Goal: Information Seeking & Learning: Learn about a topic

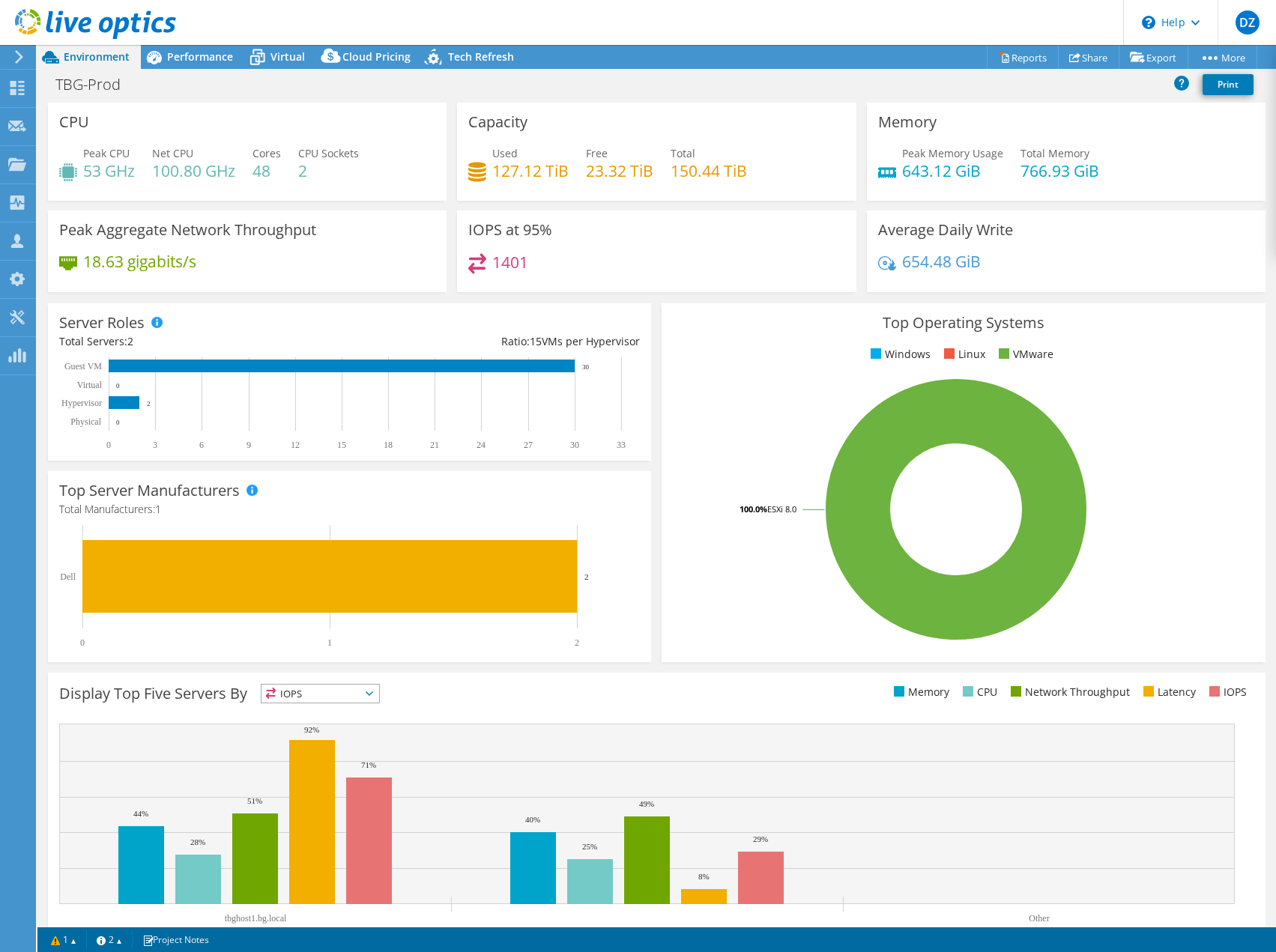
select select "USD"
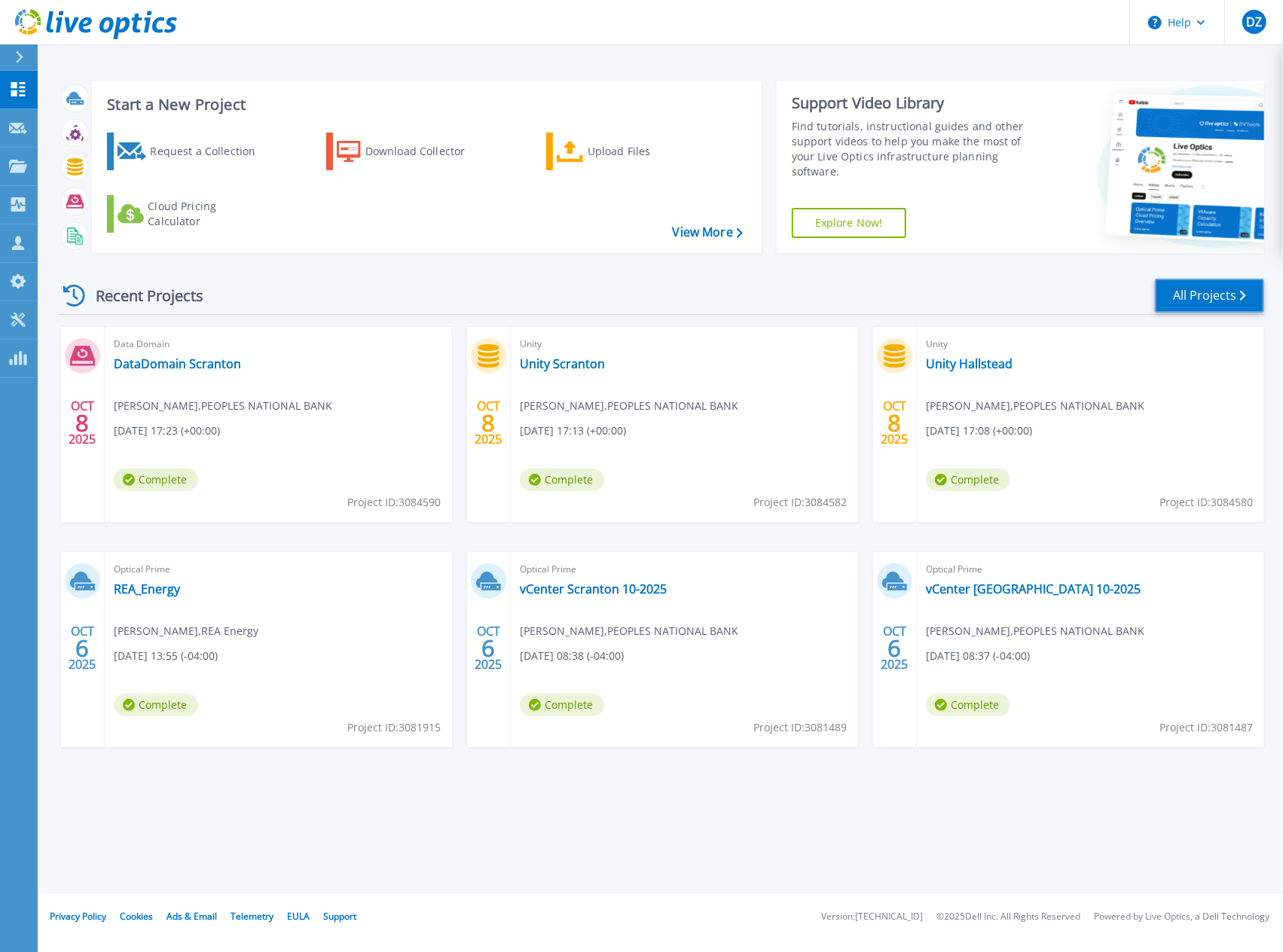
click at [1249, 289] on link "All Projects" at bounding box center [1208, 295] width 109 height 34
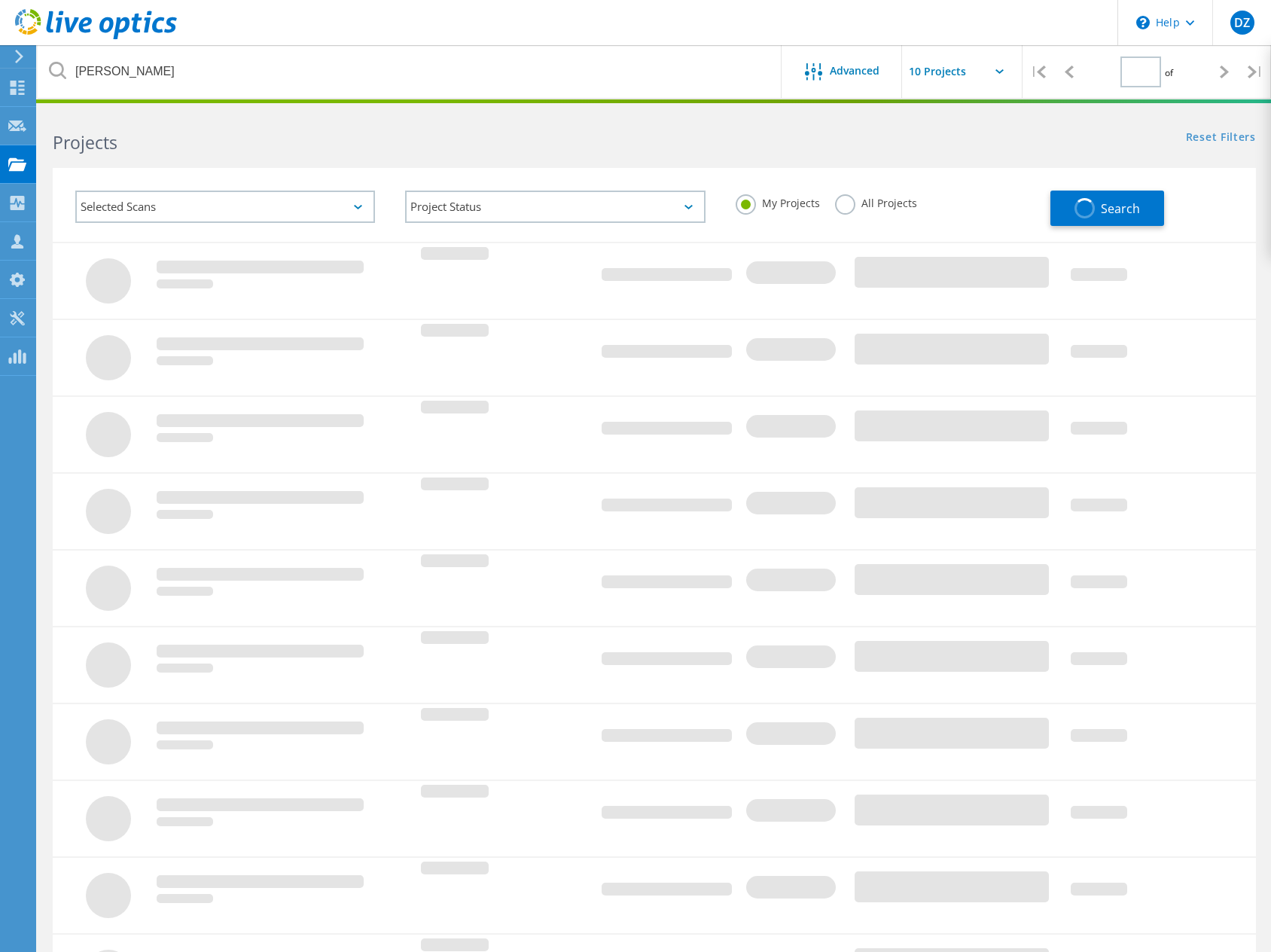
type input "1"
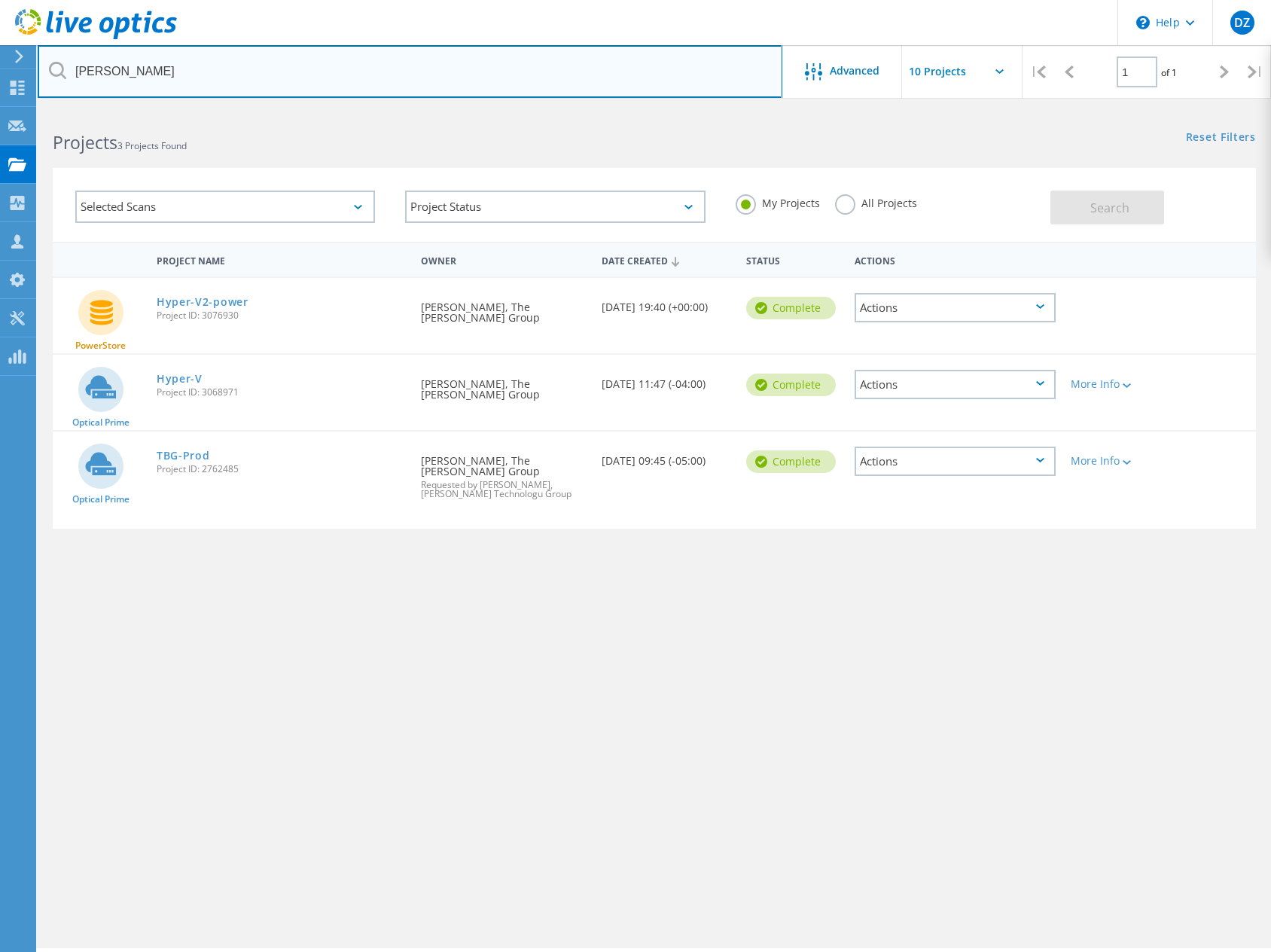
drag, startPoint x: 139, startPoint y: 67, endPoint x: 47, endPoint y: 64, distance: 92.0
click at [47, 64] on input "BuonoPane" at bounding box center [409, 72] width 745 height 53
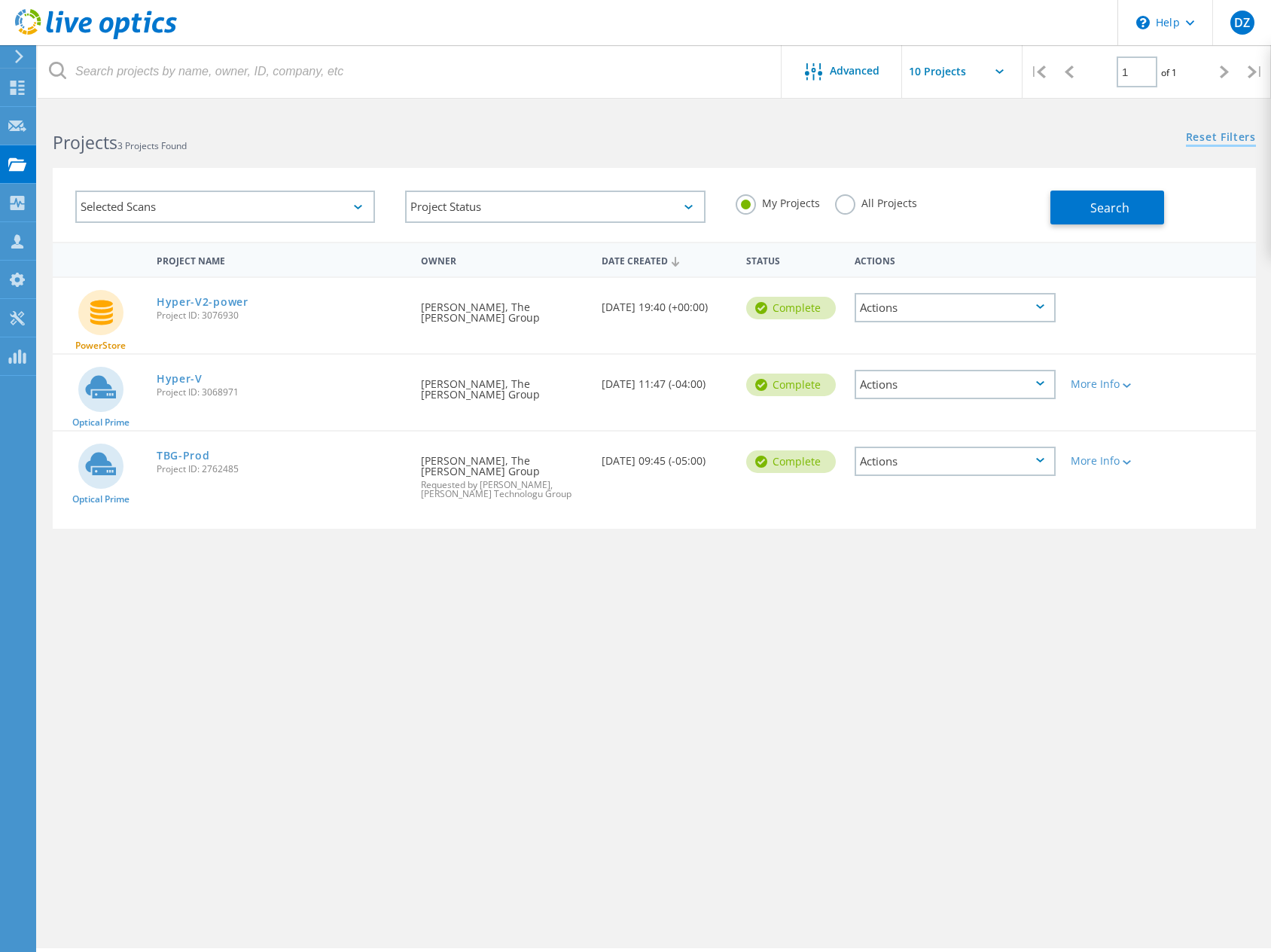
click at [1212, 137] on link "Reset Filters" at bounding box center [1220, 137] width 70 height 13
click at [1190, 137] on link "Reset Filters" at bounding box center [1220, 137] width 70 height 13
click at [40, 94] on div "Dashboard" at bounding box center [71, 87] width 71 height 37
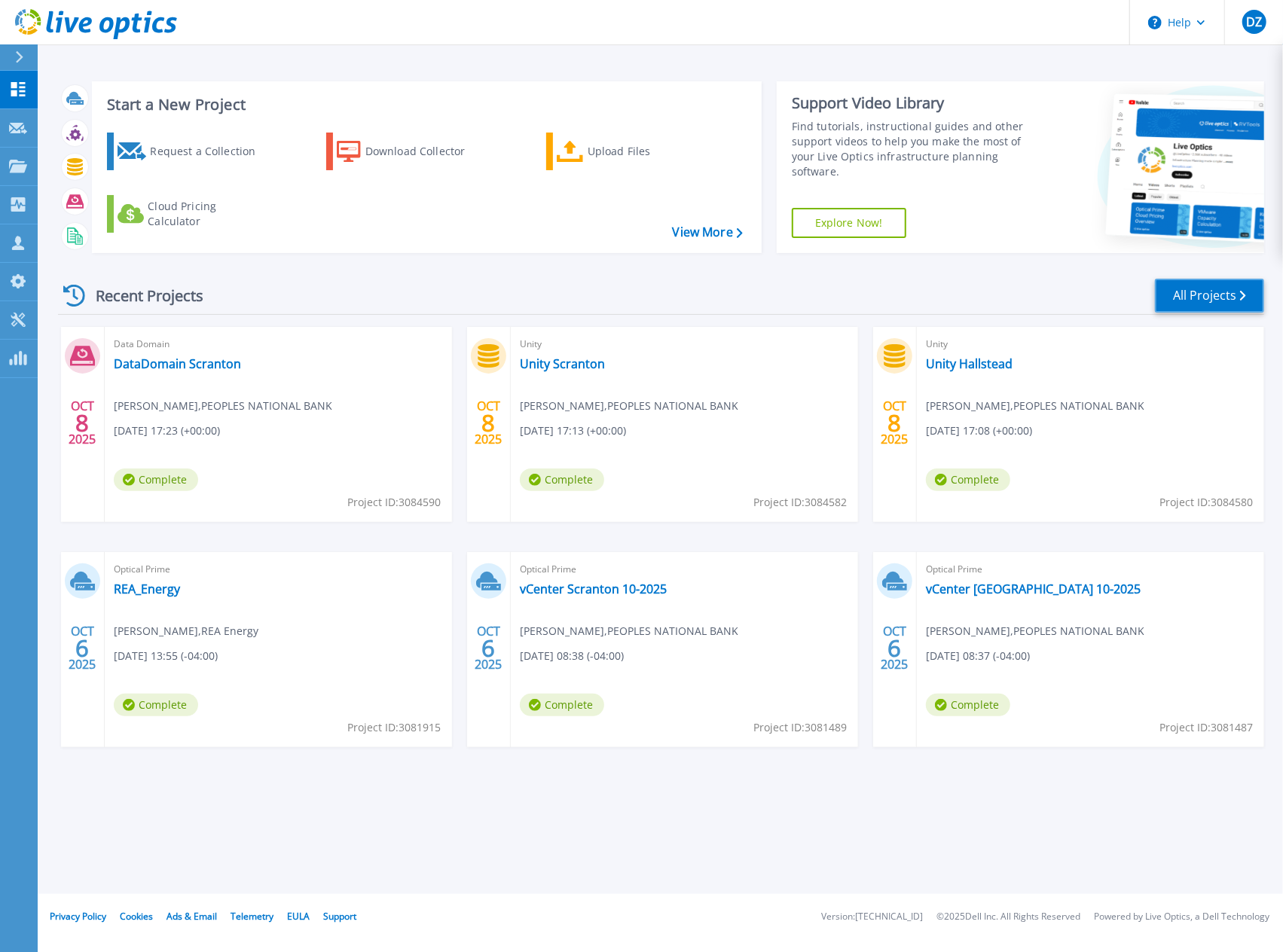
click at [1194, 294] on link "All Projects" at bounding box center [1208, 295] width 109 height 34
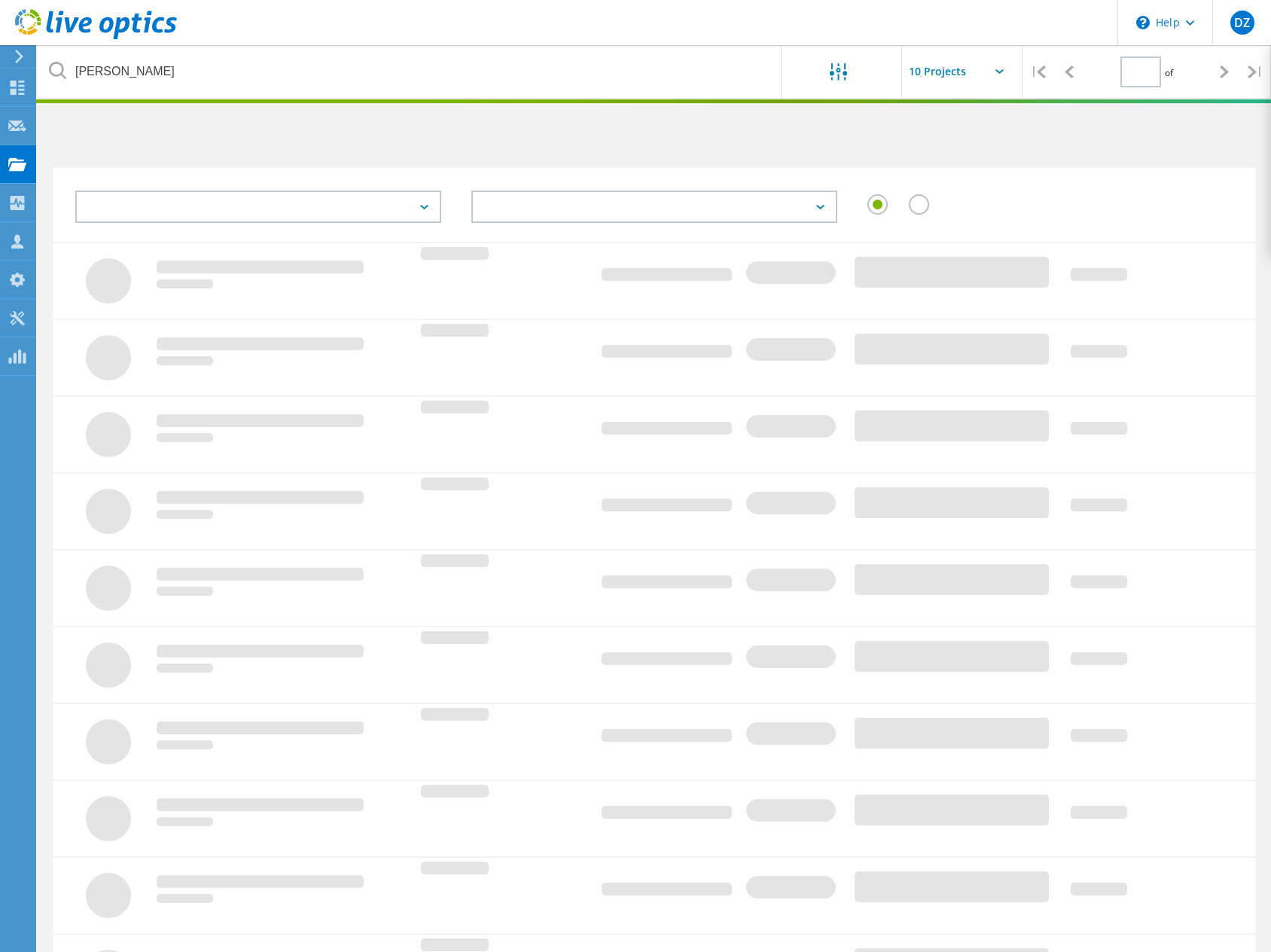
type input "1"
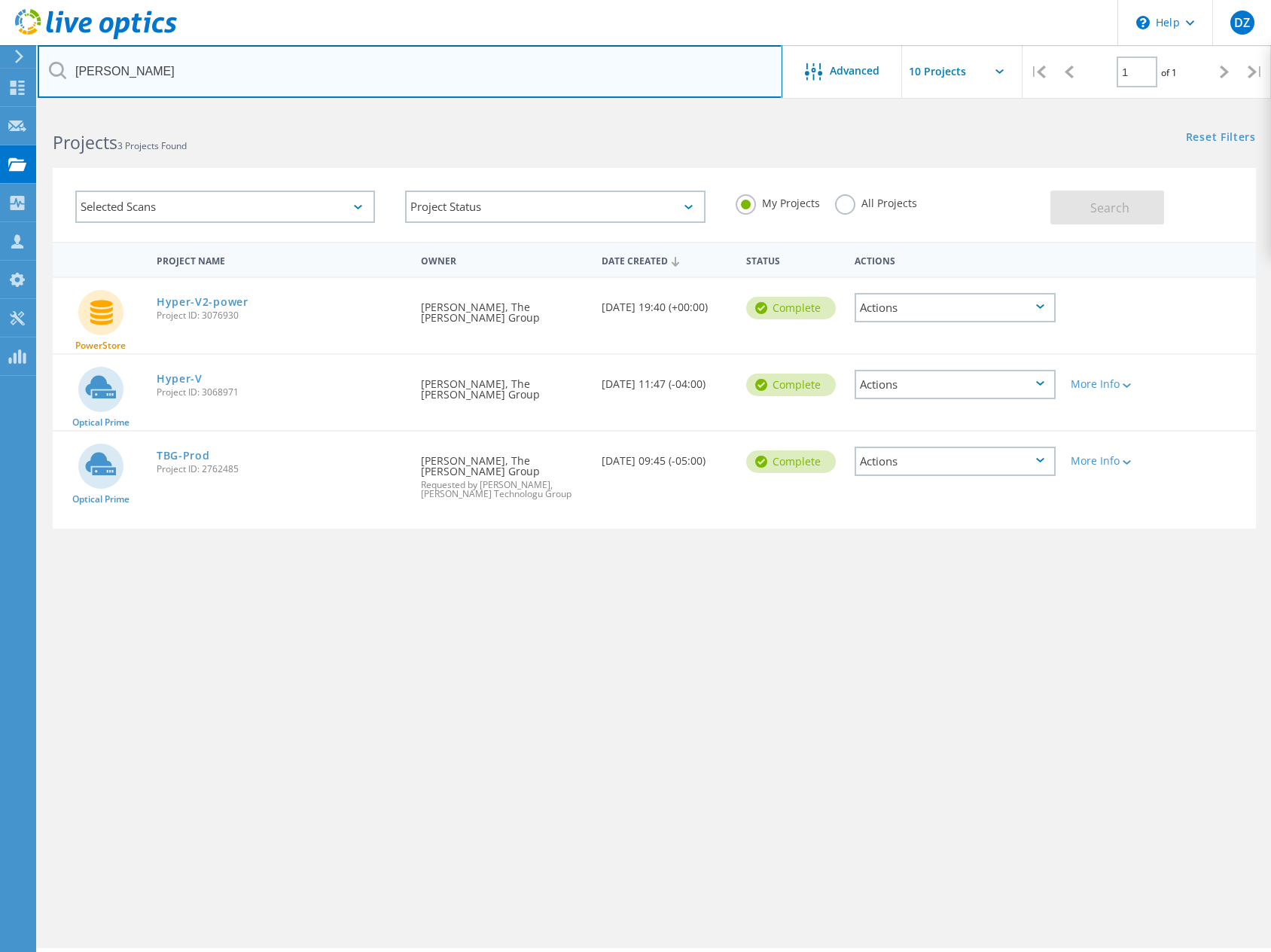
click at [154, 76] on input "[PERSON_NAME]" at bounding box center [409, 72] width 745 height 53
type input "B"
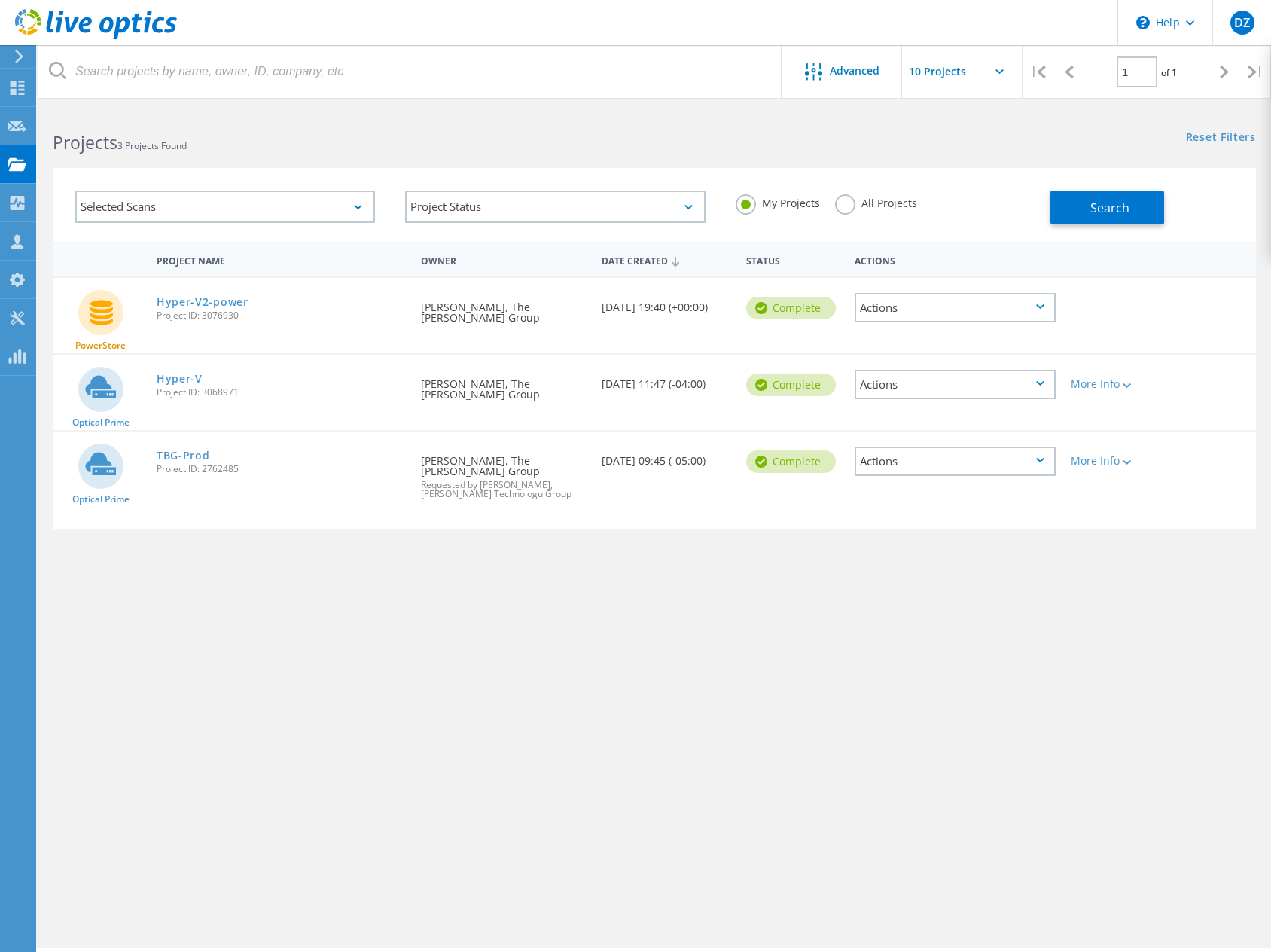
click at [681, 170] on div "Selected Scans Project Status In Progress Complete Published Anonymous Archived…" at bounding box center [655, 204] width 1203 height 74
click at [1054, 212] on button "Search" at bounding box center [1107, 207] width 114 height 34
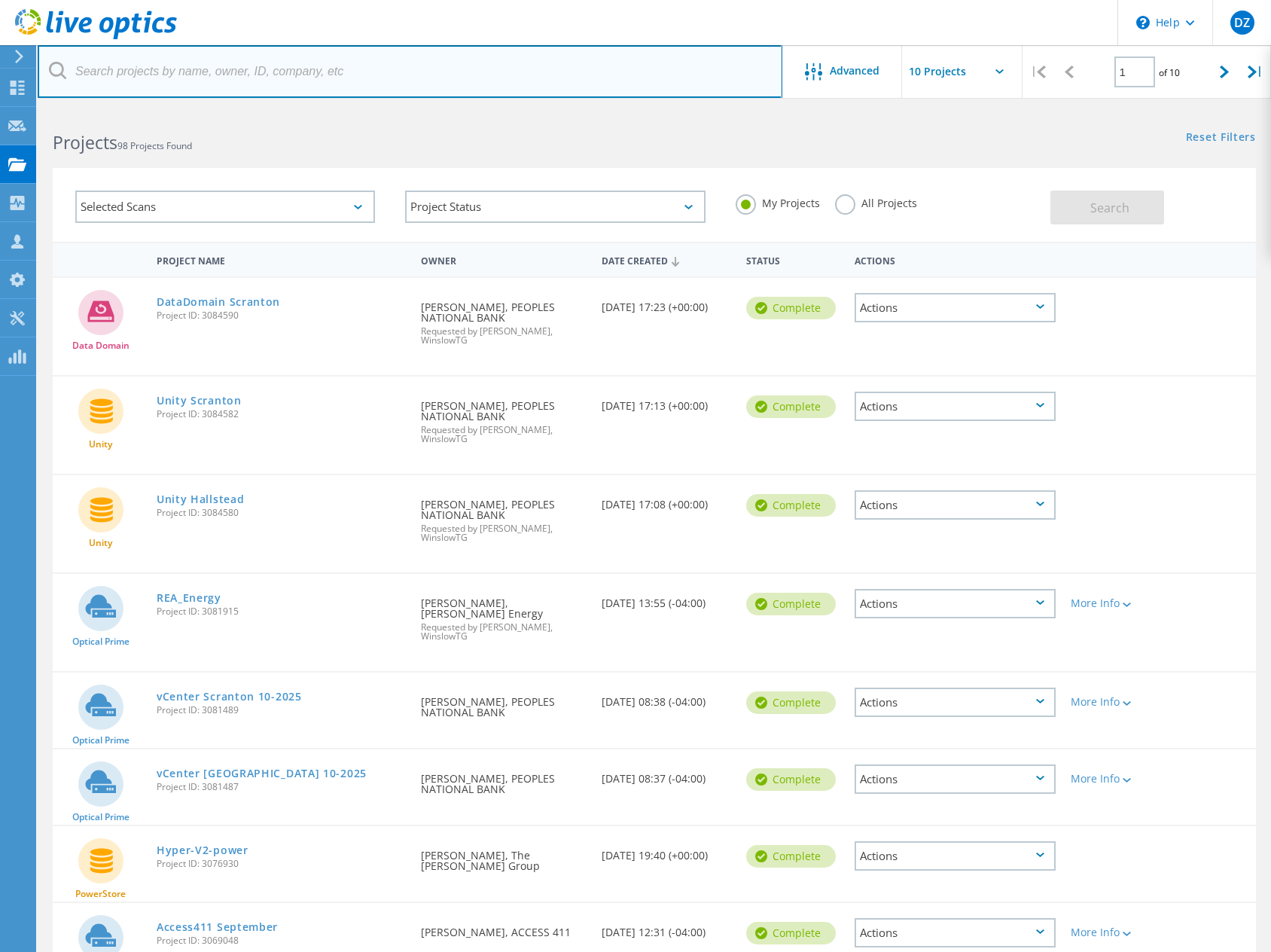
click at [210, 73] on input "text" at bounding box center [409, 72] width 745 height 53
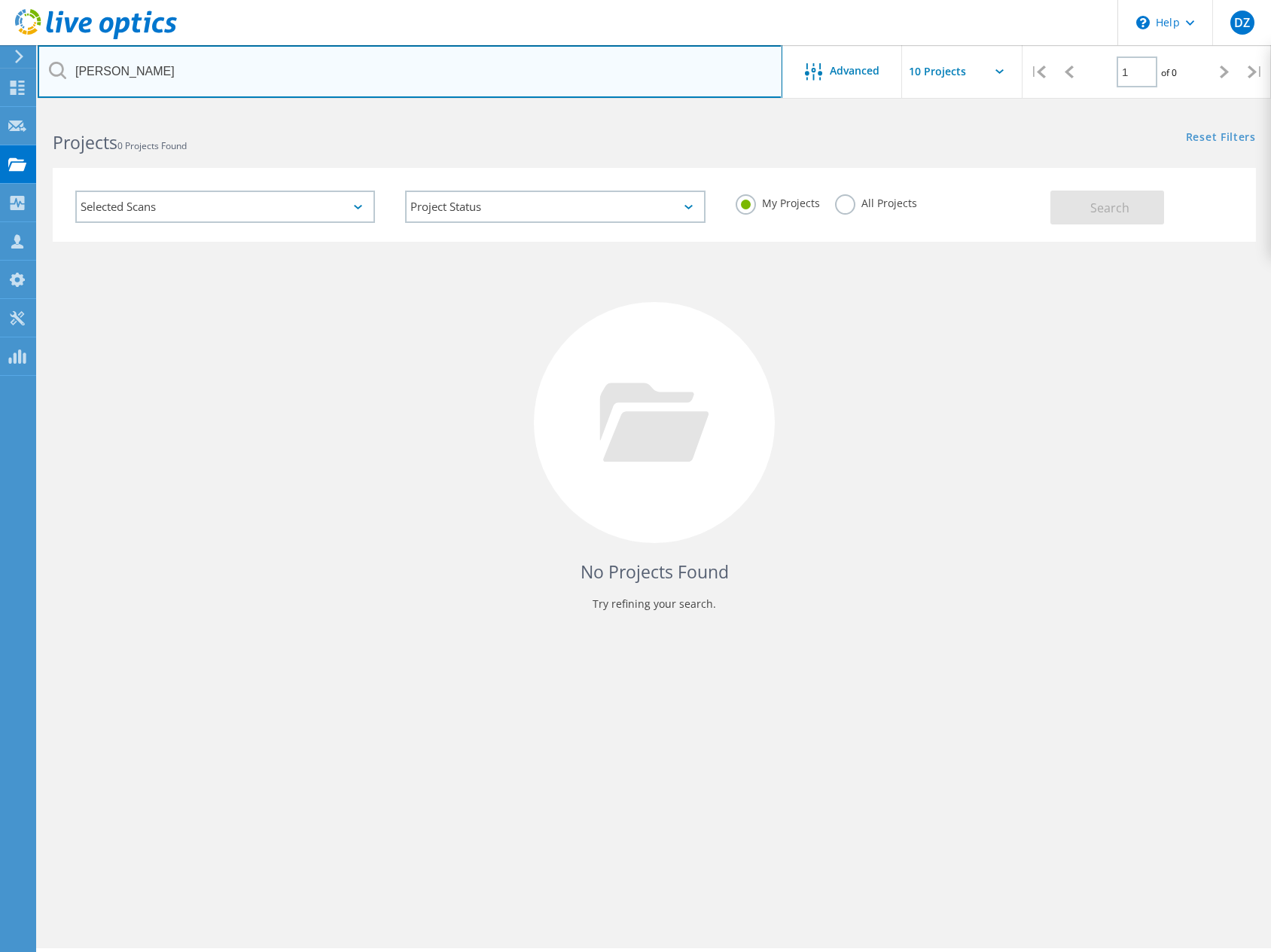
click at [210, 73] on input "[PERSON_NAME]" at bounding box center [409, 72] width 745 height 53
type input "M"
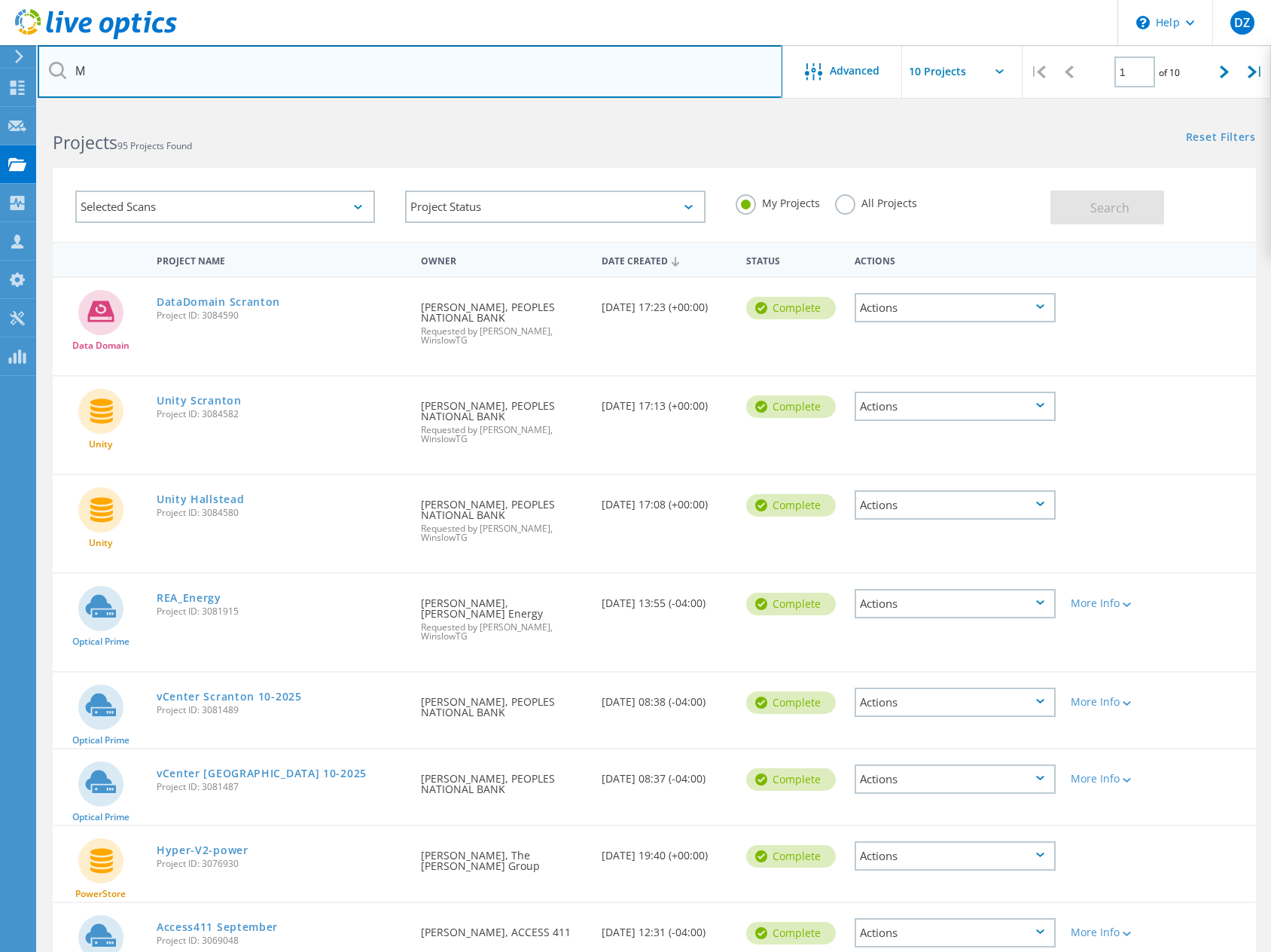
drag, startPoint x: 173, startPoint y: 79, endPoint x: 45, endPoint y: 63, distance: 129.0
click at [51, 62] on div "M" at bounding box center [409, 72] width 744 height 53
click at [183, 67] on input "text" at bounding box center [409, 72] width 745 height 53
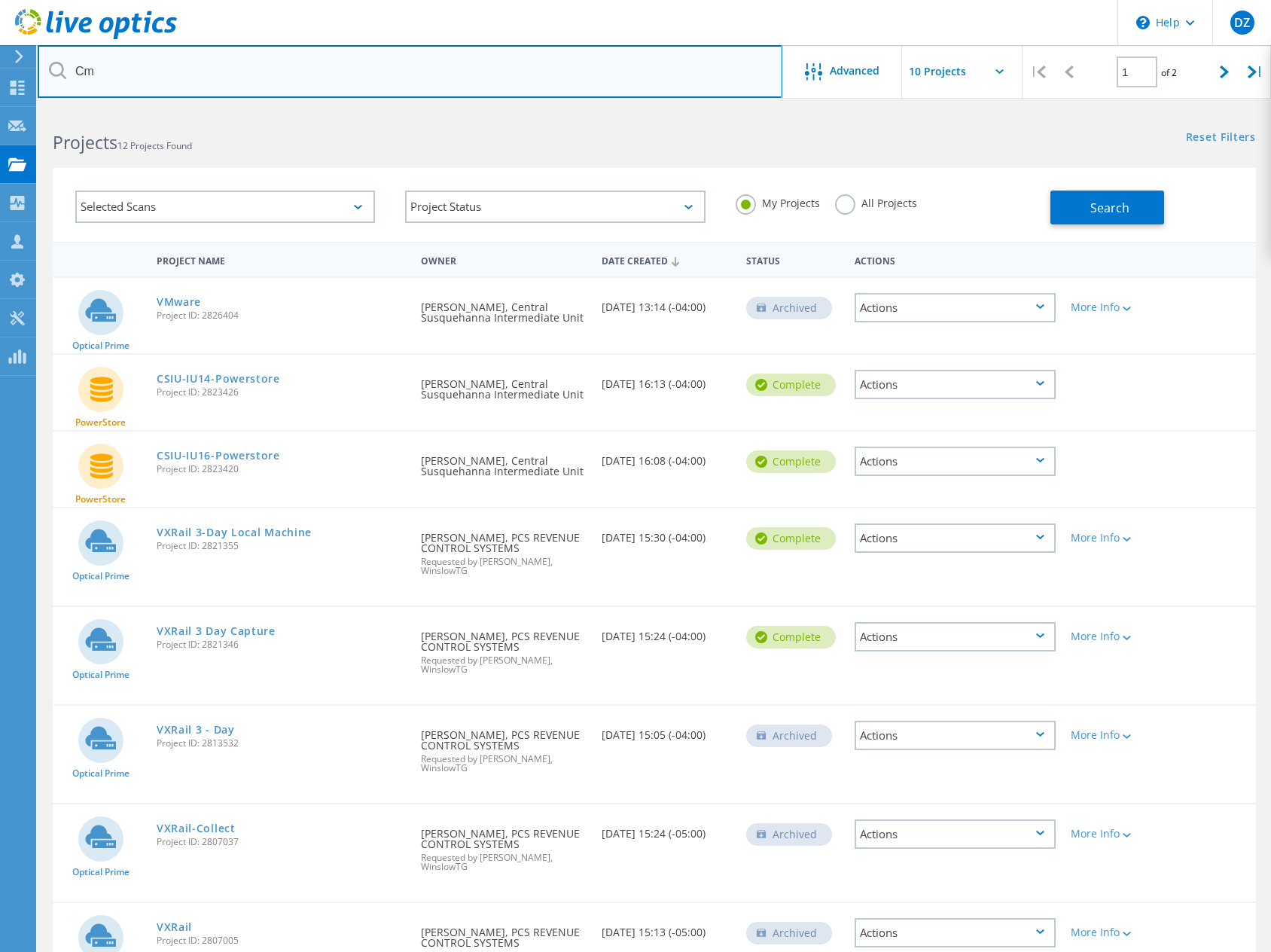
type input "Cm"
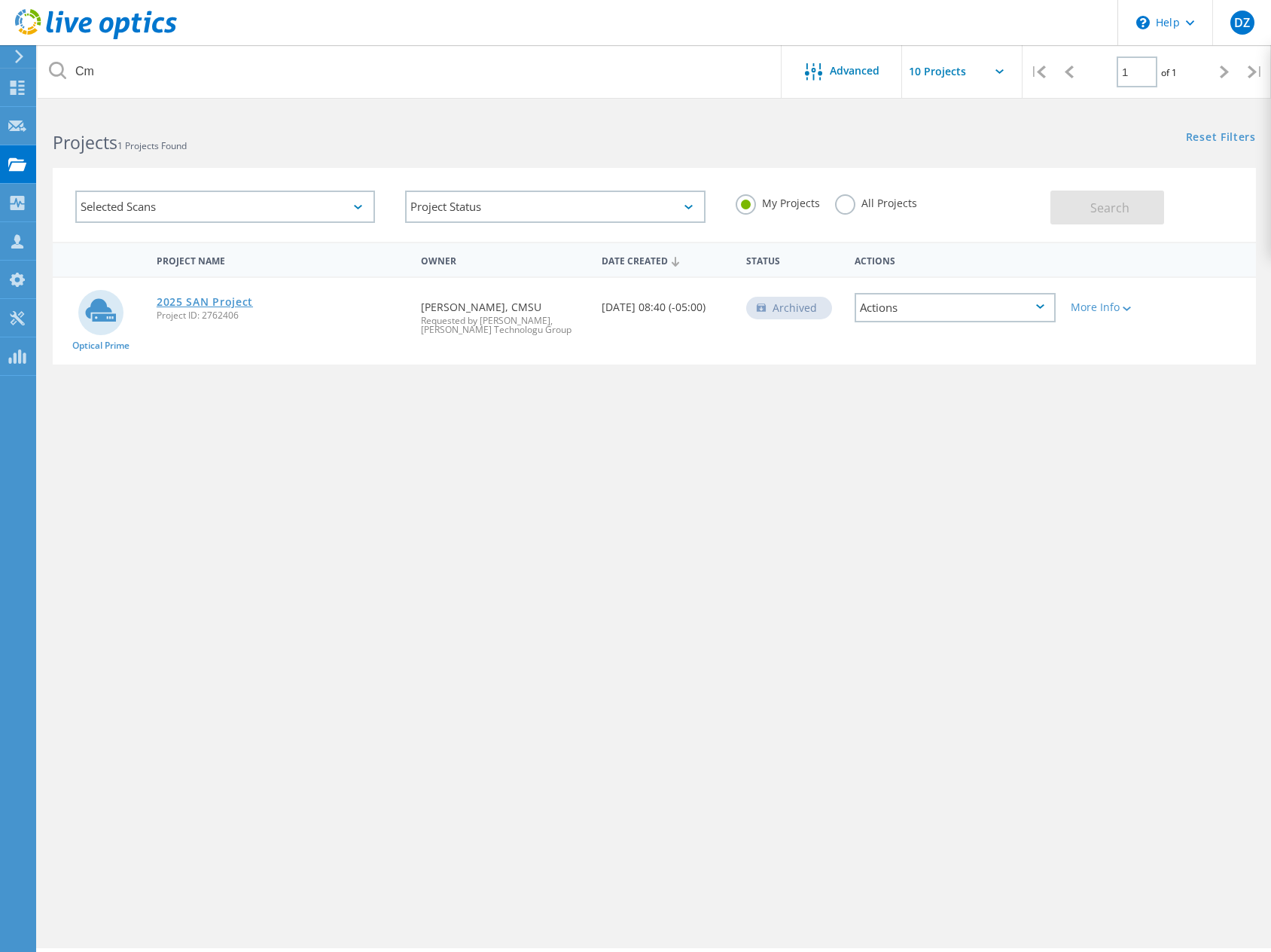
click at [221, 299] on link "2025 SAN Project" at bounding box center [205, 301] width 96 height 11
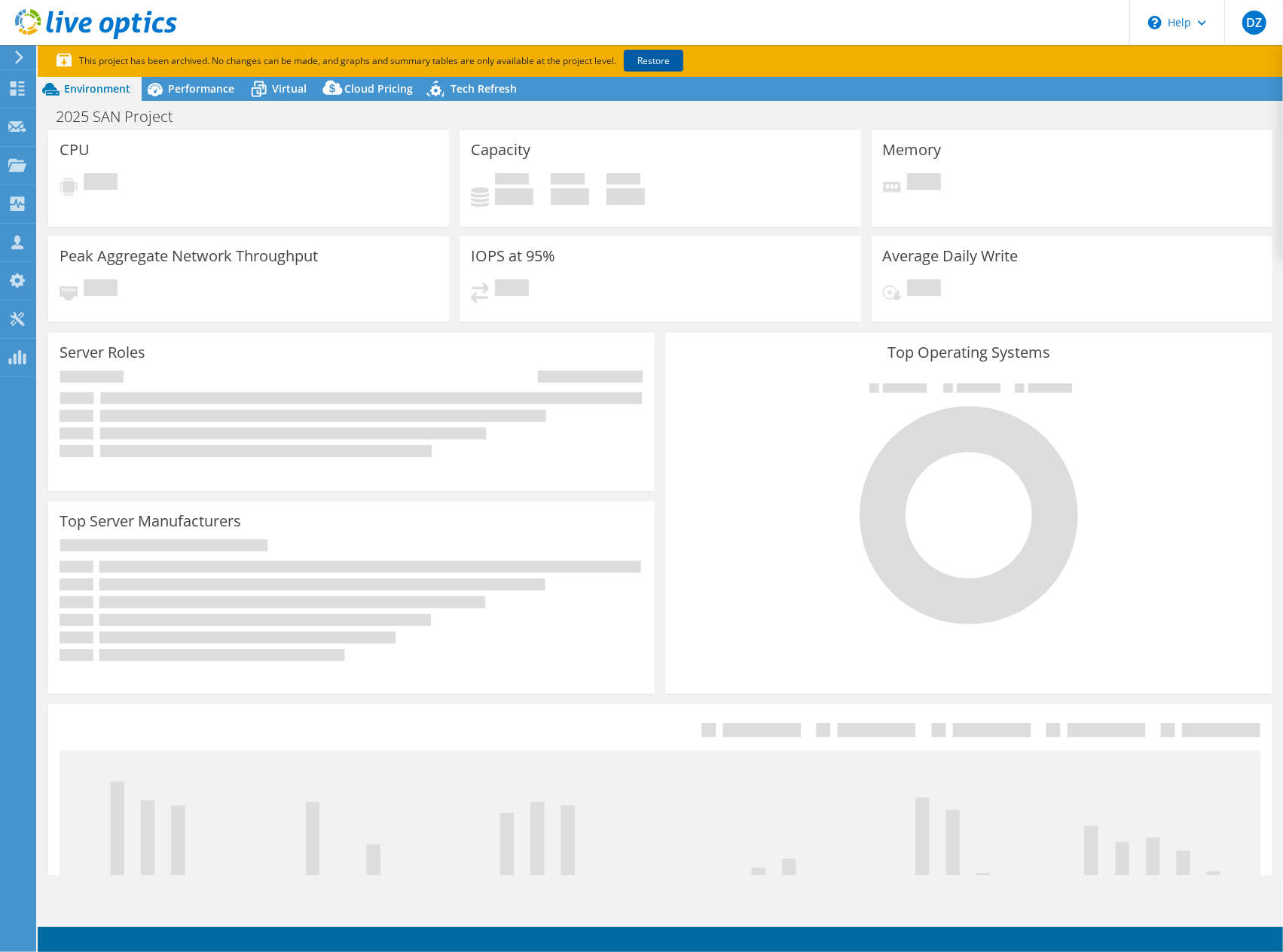
click at [648, 64] on link "Restore" at bounding box center [653, 61] width 60 height 22
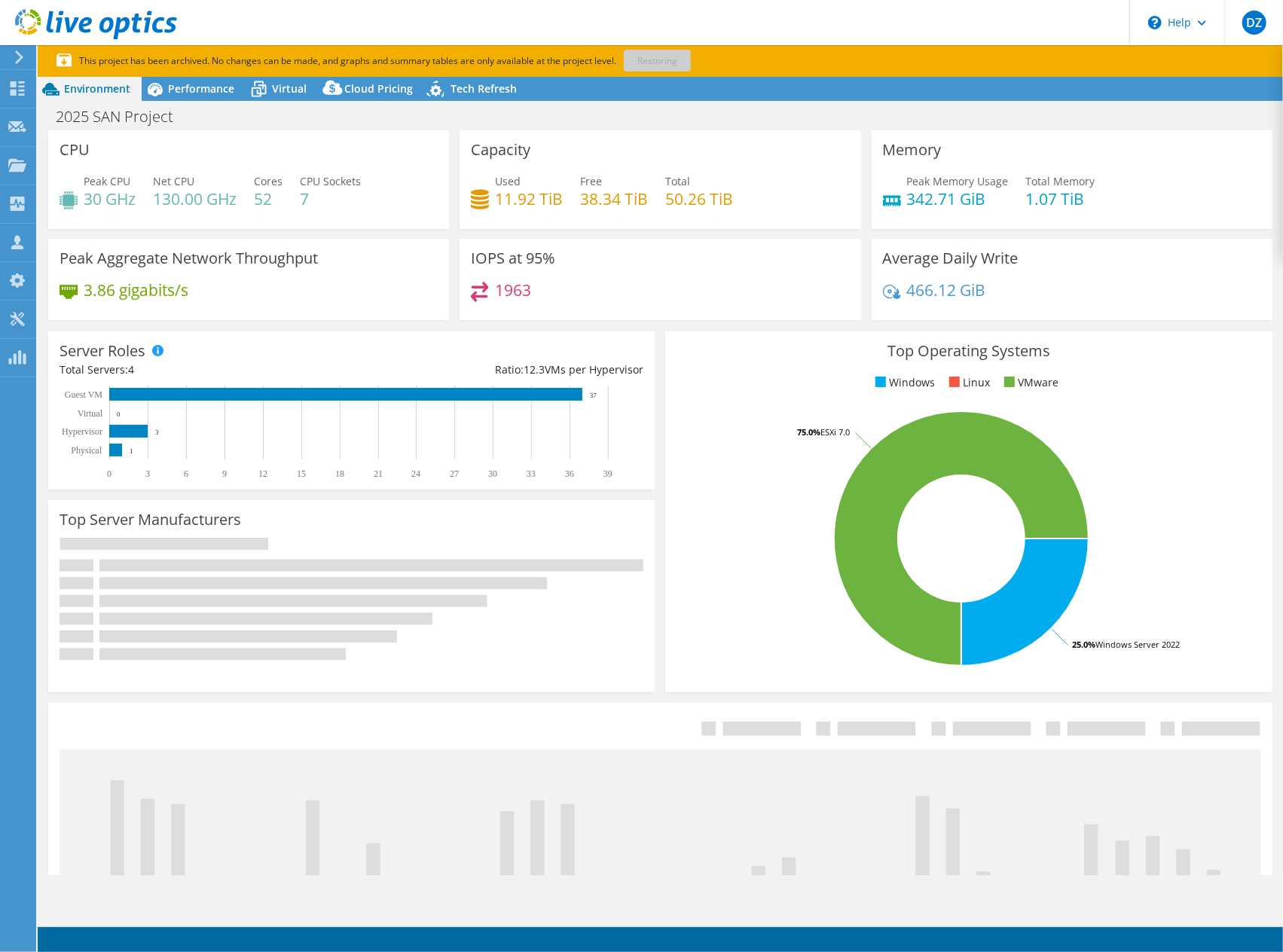
select select "USD"
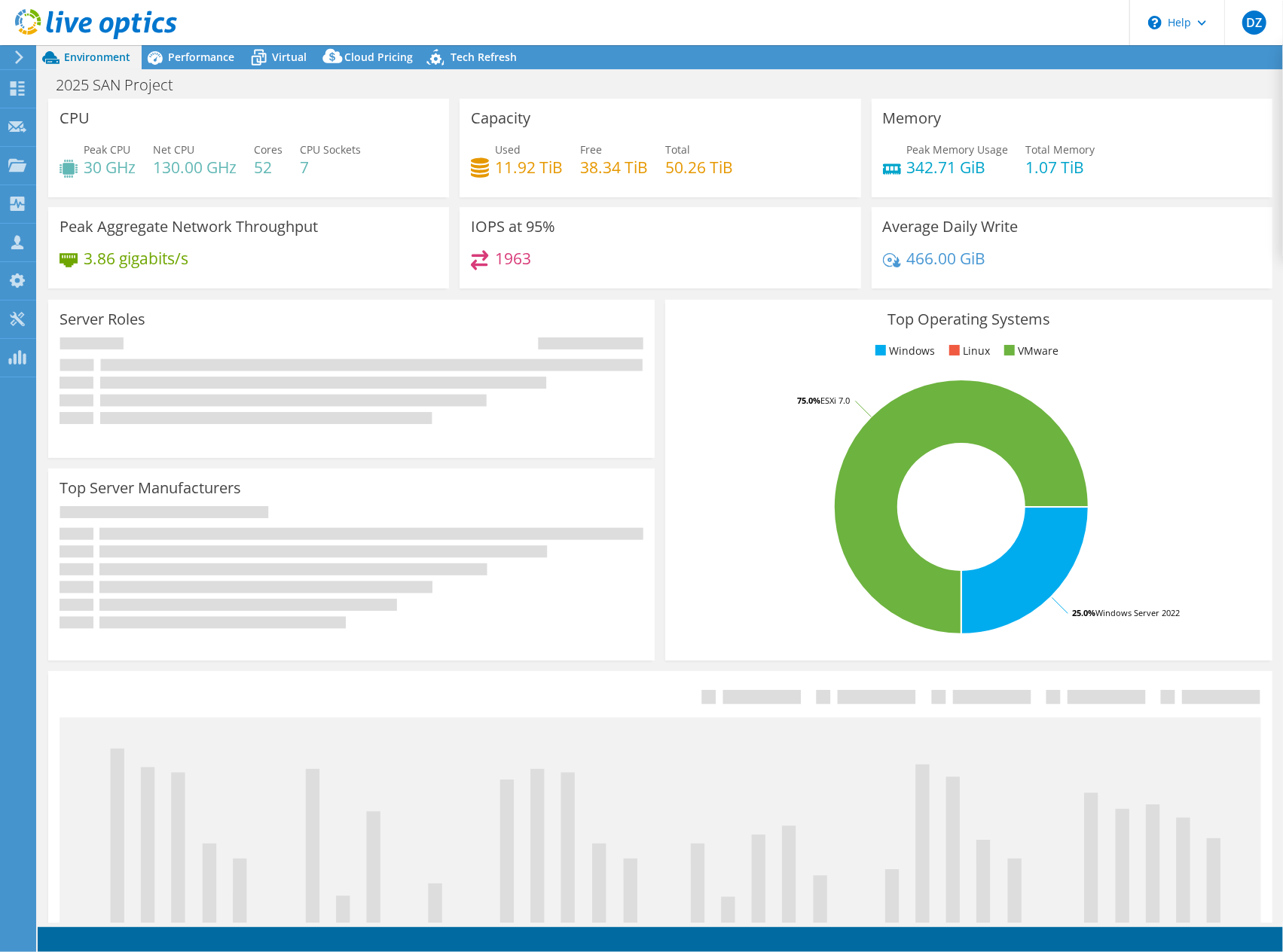
select select "USD"
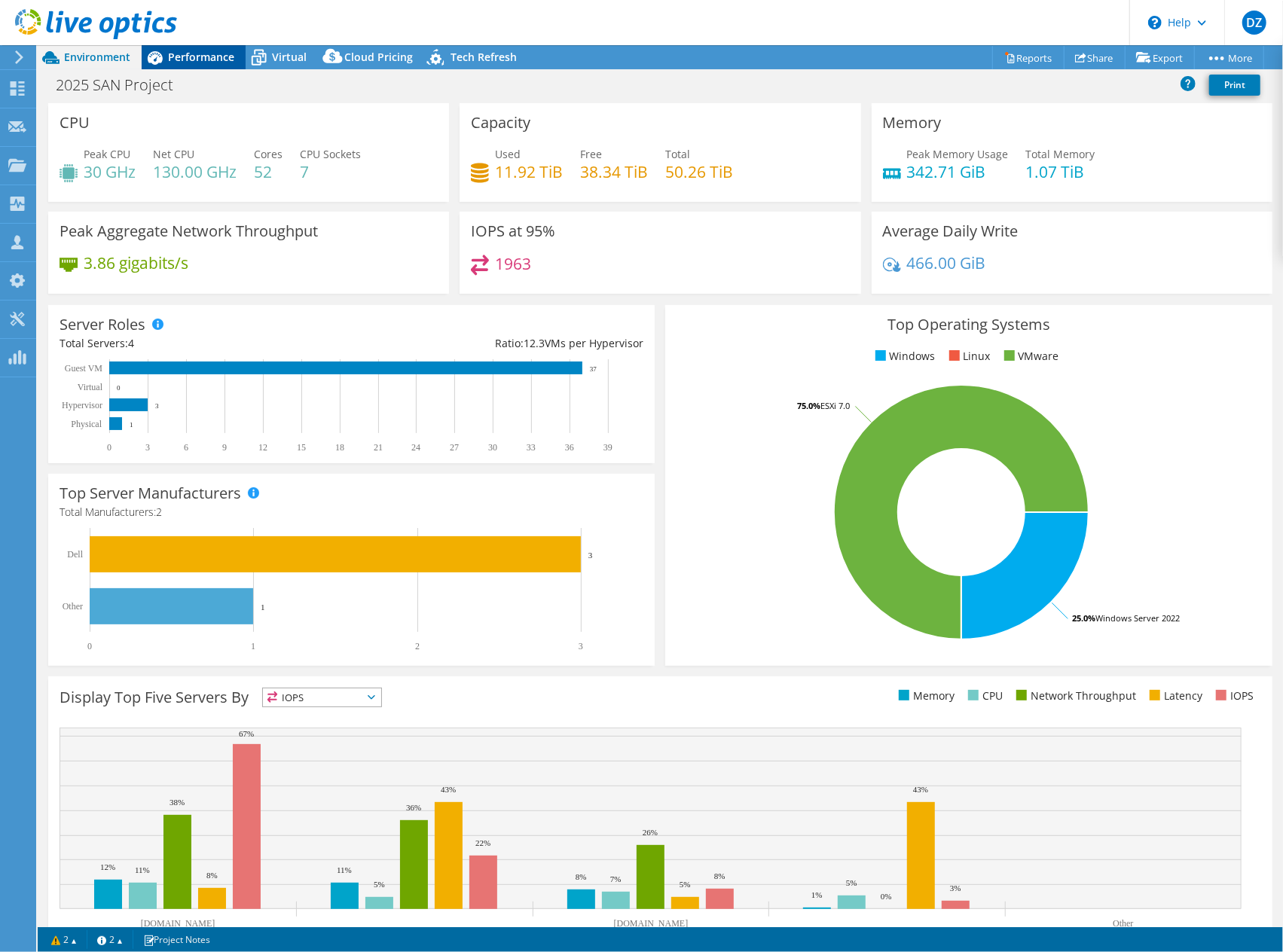
click at [227, 58] on span "Performance" at bounding box center [201, 57] width 67 height 15
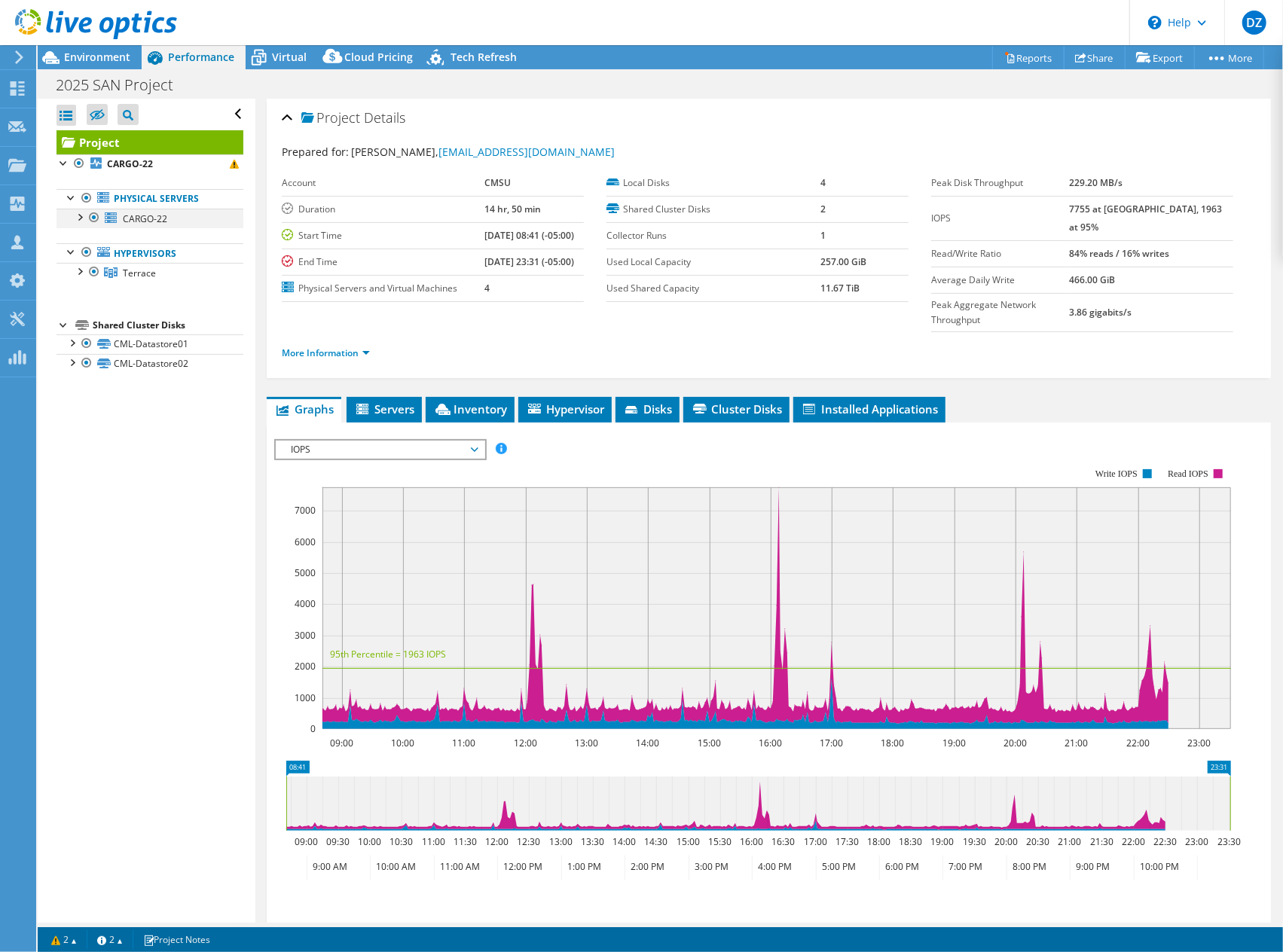
click at [82, 213] on div at bounding box center [79, 216] width 15 height 15
click at [112, 64] on span "Environment" at bounding box center [97, 57] width 67 height 15
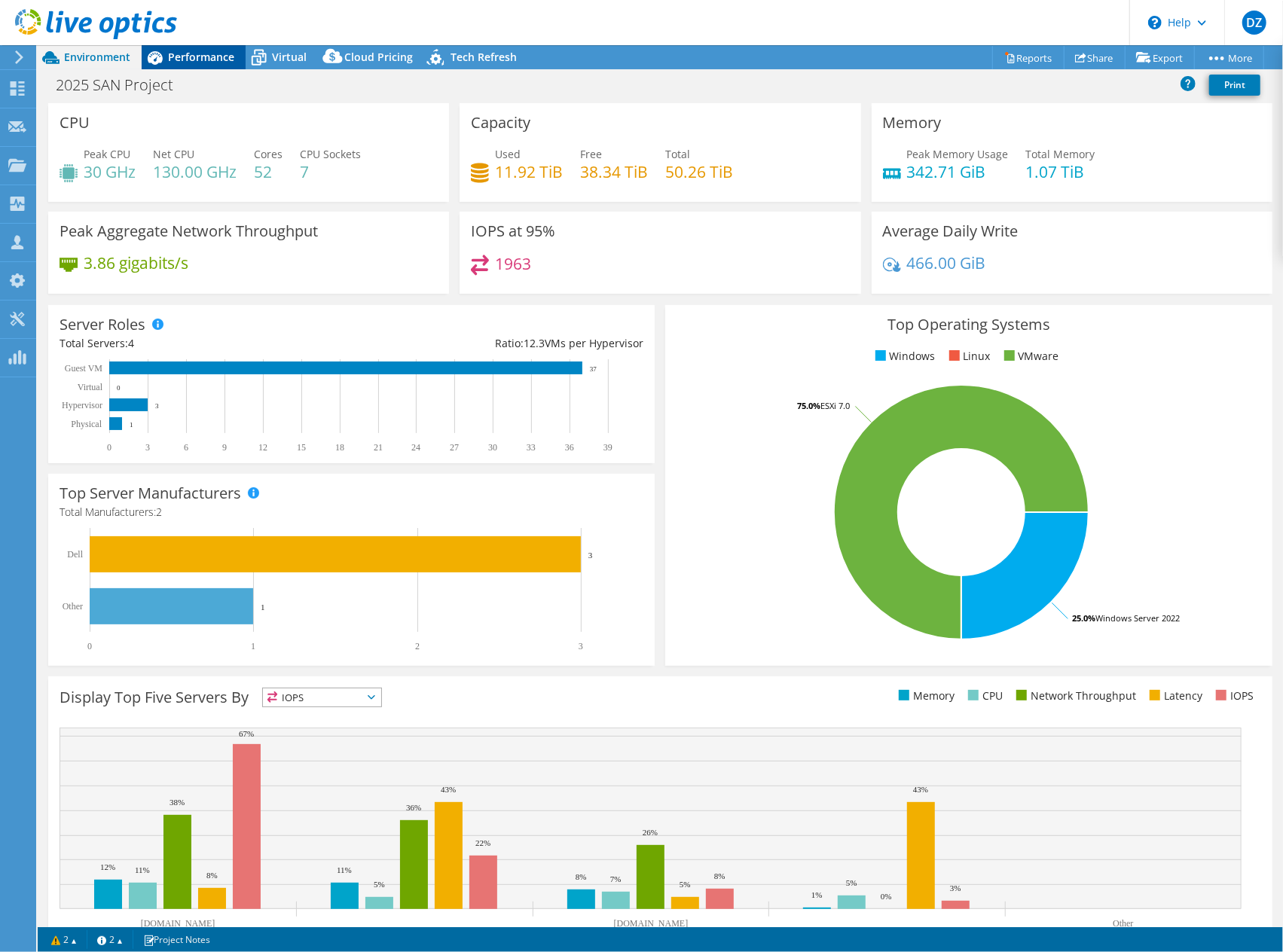
click at [202, 57] on span "Performance" at bounding box center [201, 57] width 67 height 15
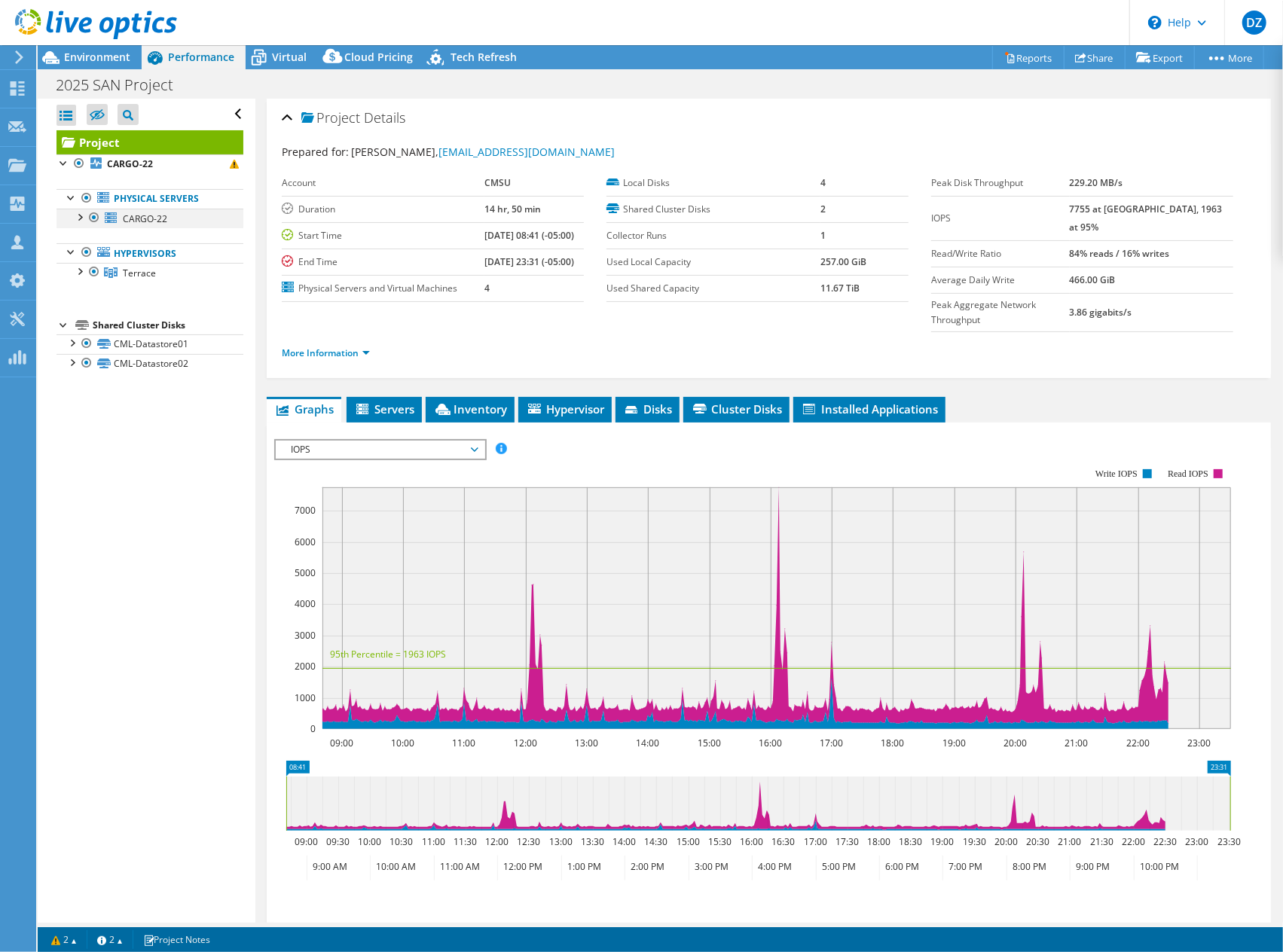
click at [80, 213] on div at bounding box center [79, 216] width 15 height 15
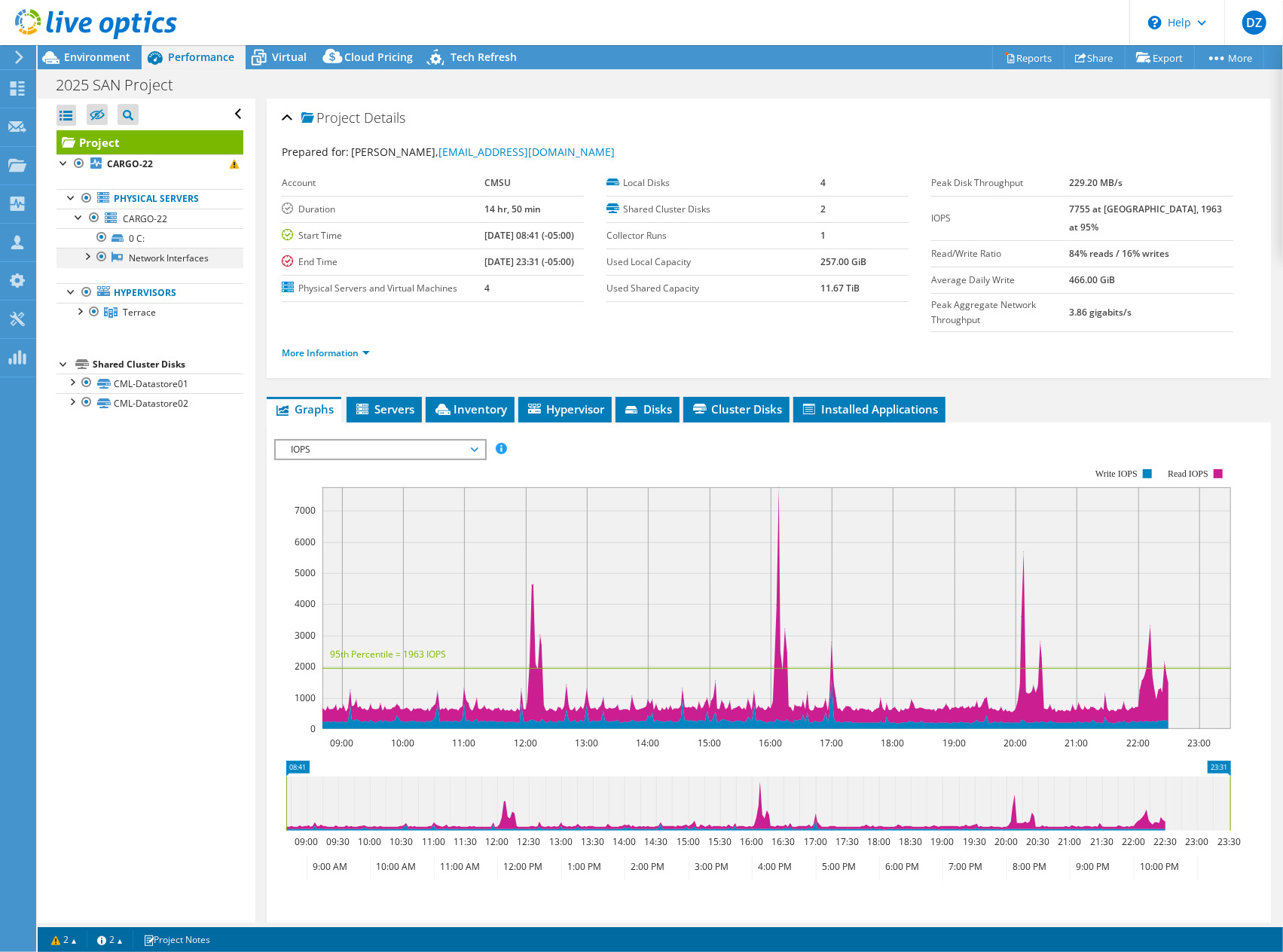
click at [89, 253] on div at bounding box center [86, 254] width 15 height 15
click at [275, 61] on span "Virtual" at bounding box center [289, 57] width 34 height 15
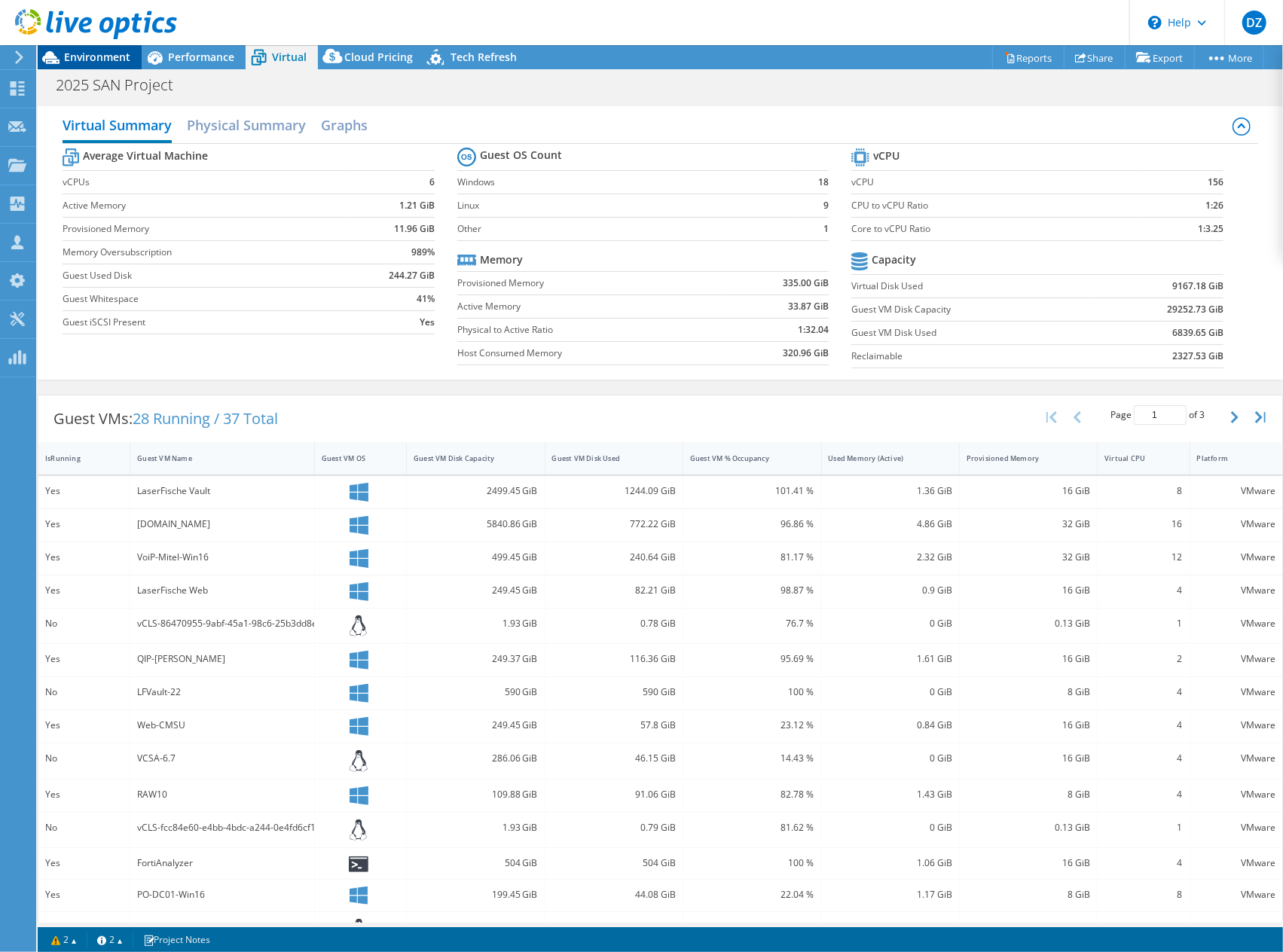
click at [105, 51] on span "Environment" at bounding box center [97, 57] width 67 height 15
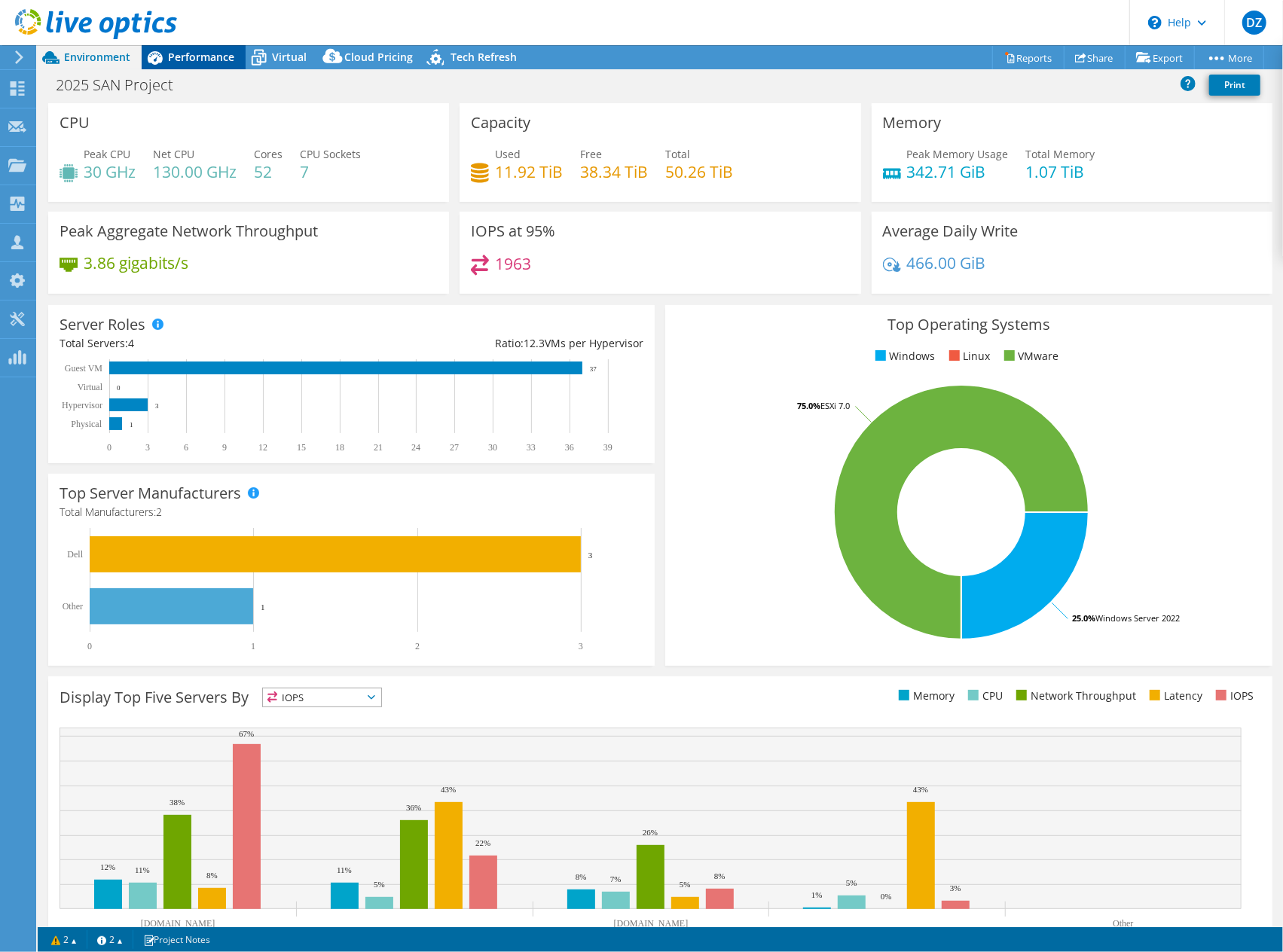
click at [192, 64] on div "Performance" at bounding box center [193, 57] width 104 height 25
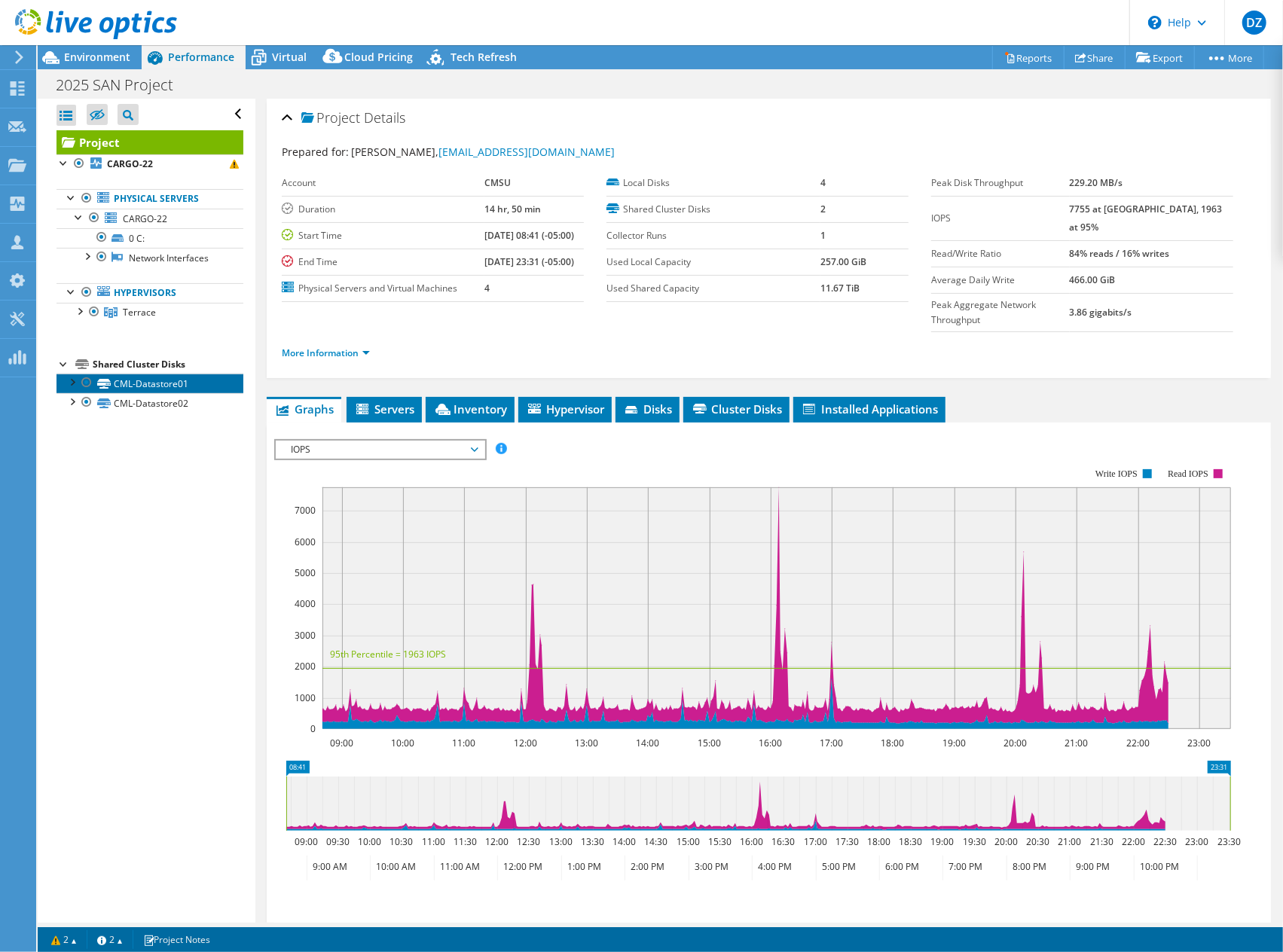
click at [132, 376] on link "CML-Datastore01" at bounding box center [150, 384] width 187 height 20
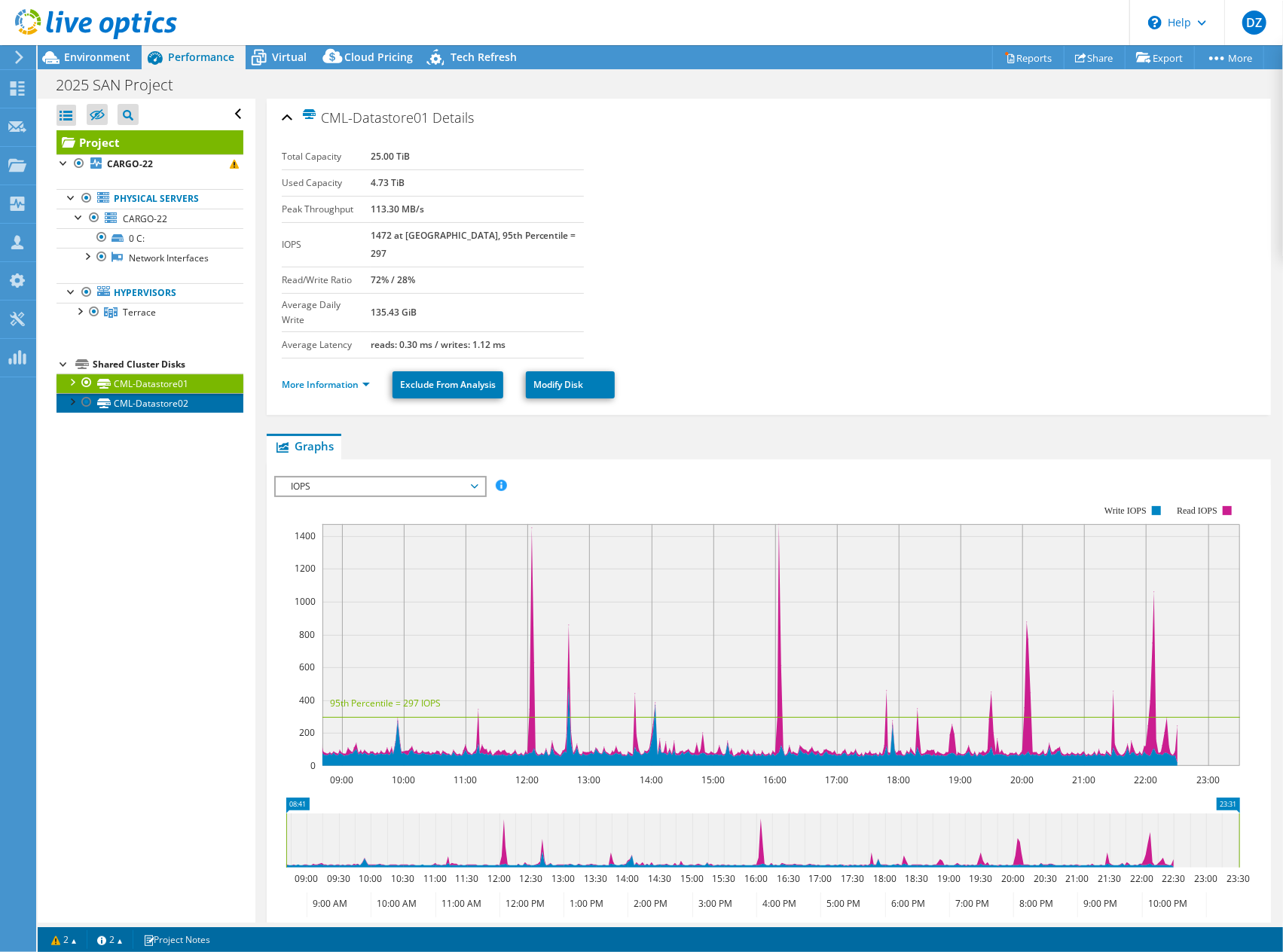
click at [185, 397] on link "CML-Datastore02" at bounding box center [150, 403] width 187 height 20
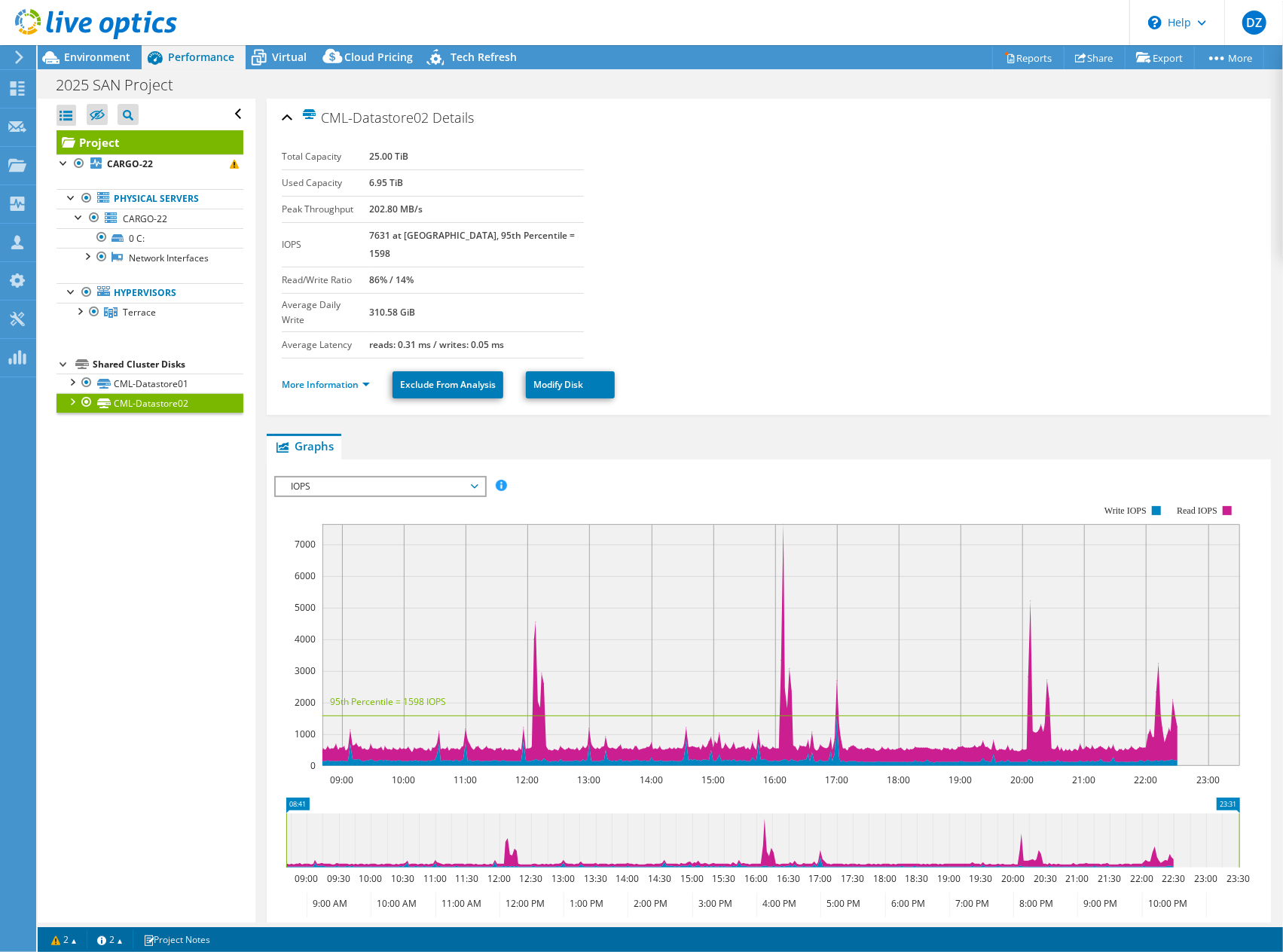
click at [87, 50] on div at bounding box center [88, 25] width 177 height 50
click at [85, 55] on span "Environment" at bounding box center [97, 57] width 67 height 15
